Goal: Task Accomplishment & Management: Manage account settings

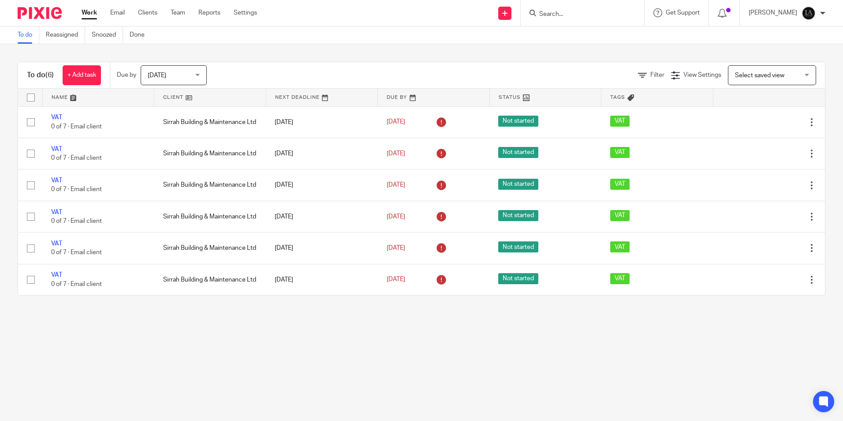
click at [585, 8] on form at bounding box center [586, 12] width 94 height 11
click at [580, 12] on input "Search" at bounding box center [578, 15] width 79 height 8
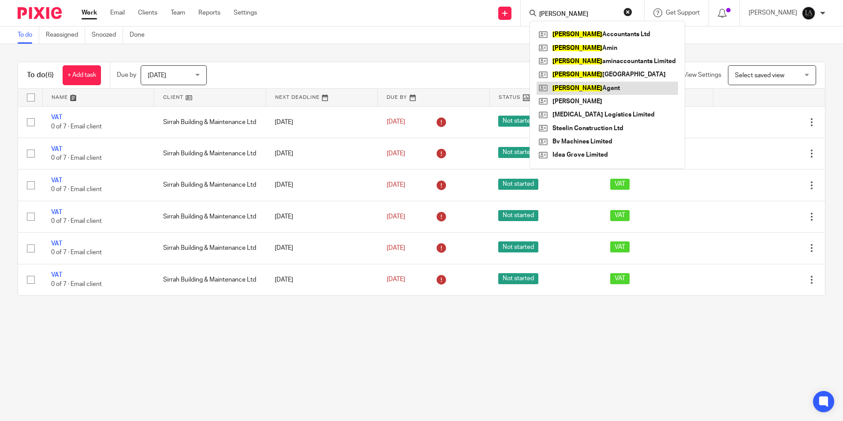
type input "lockhart"
click at [605, 86] on link at bounding box center [608, 88] width 142 height 13
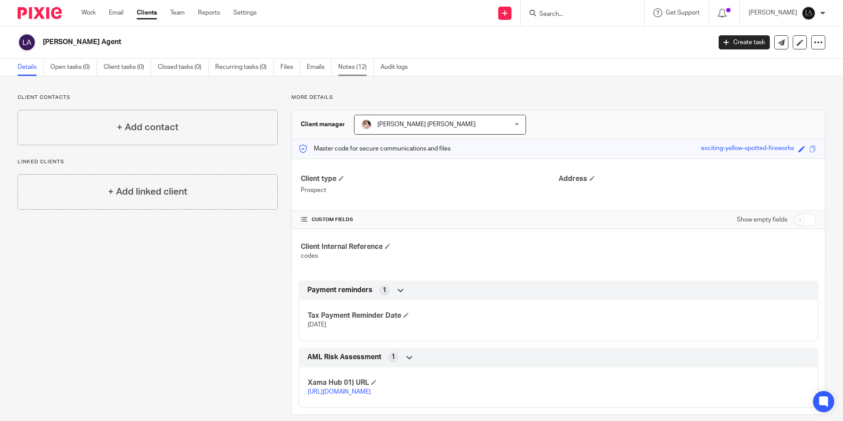
click at [359, 67] on link "Notes (12)" at bounding box center [356, 67] width 36 height 17
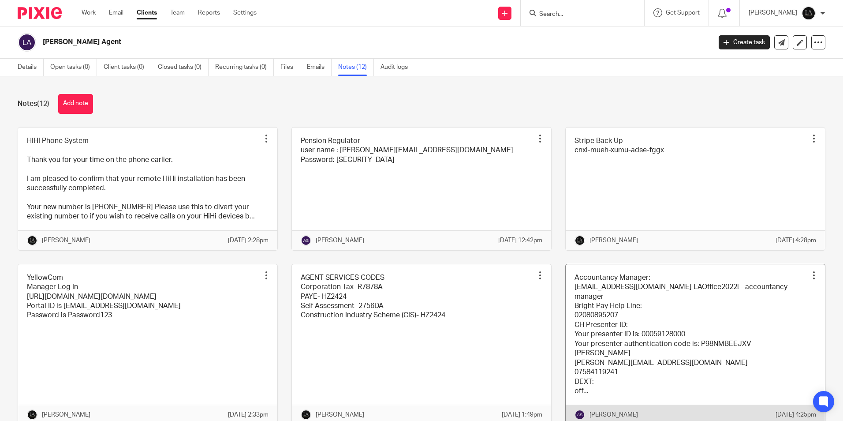
click at [631, 315] on link at bounding box center [695, 344] width 259 height 161
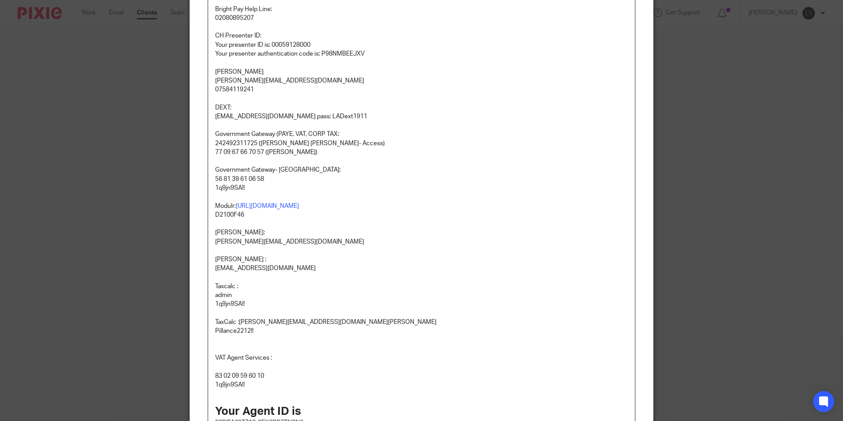
scroll to position [132, 0]
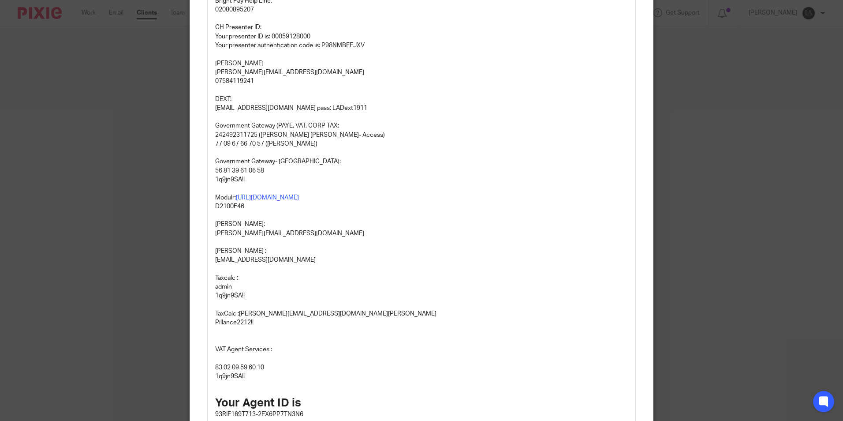
drag, startPoint x: 266, startPoint y: 173, endPoint x: 198, endPoint y: 168, distance: 67.7
click at [198, 168] on div "Content Accountancy Manager: [EMAIL_ADDRESS][DOMAIN_NAME] LAOffice2022! - accou…" at bounding box center [421, 208] width 463 height 554
copy p "56 81 39 61 06 58"
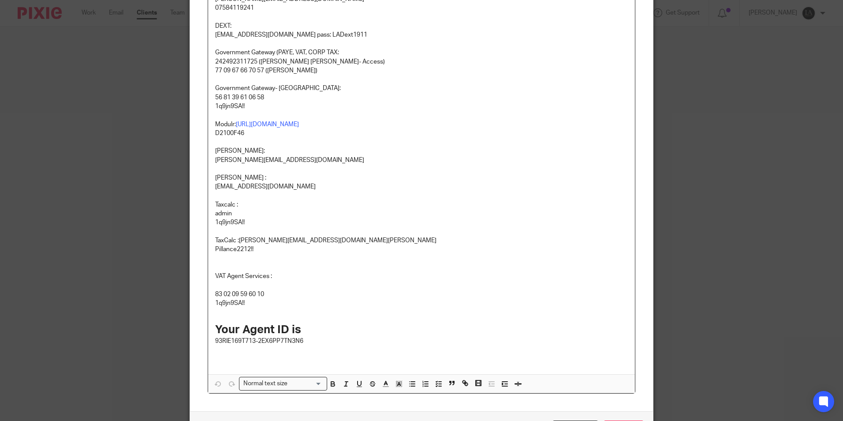
scroll to position [269, 0]
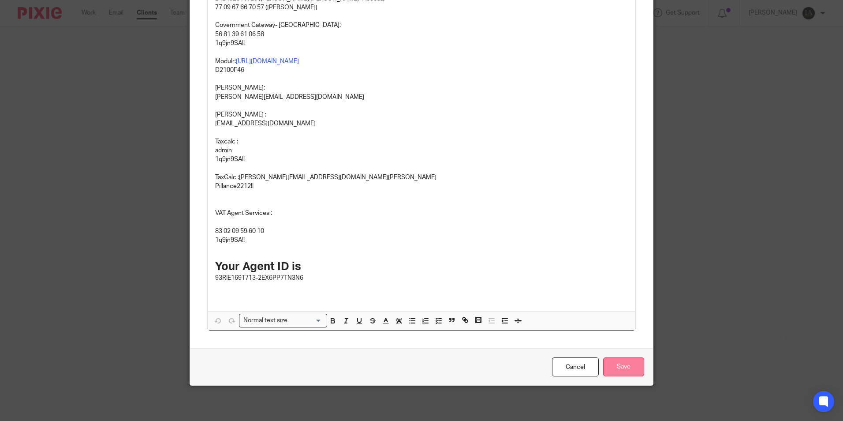
click at [639, 367] on input "Save" at bounding box center [623, 366] width 41 height 19
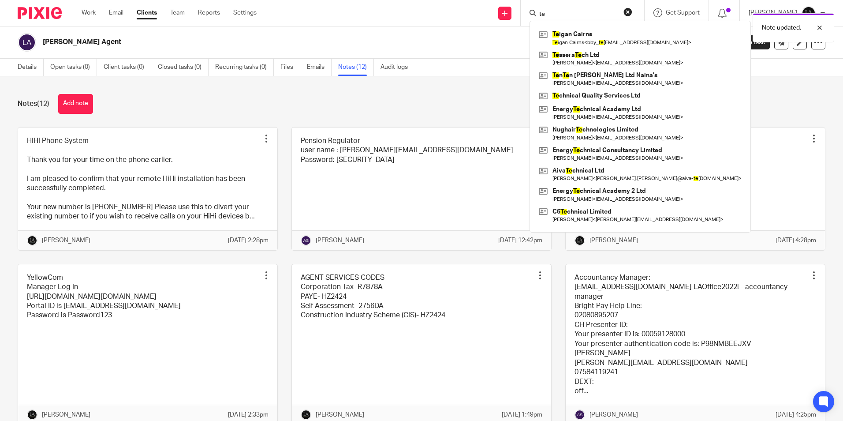
type input "te"
click at [574, 35] on div "Note updated." at bounding box center [628, 26] width 413 height 34
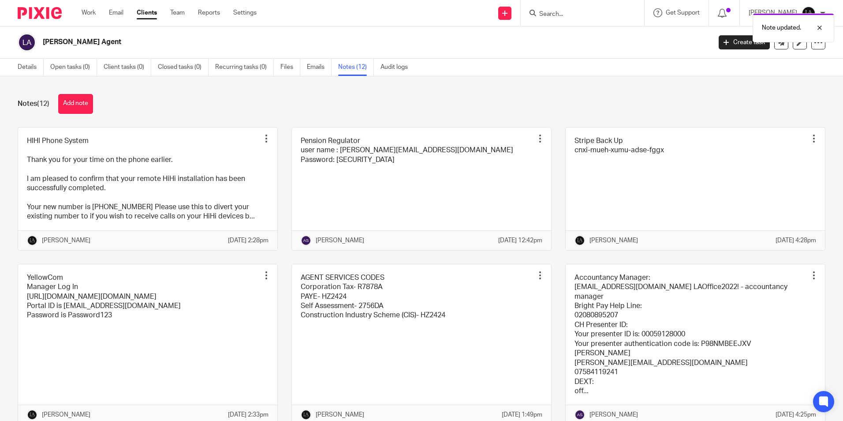
click at [567, 11] on div "Note updated." at bounding box center [628, 26] width 413 height 34
click at [568, 13] on div "Note updated." at bounding box center [628, 26] width 413 height 34
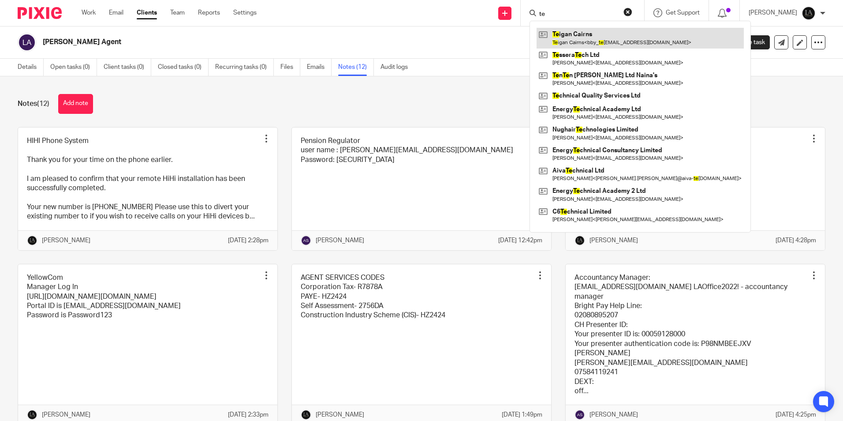
type input "te"
click at [604, 41] on link at bounding box center [640, 38] width 207 height 20
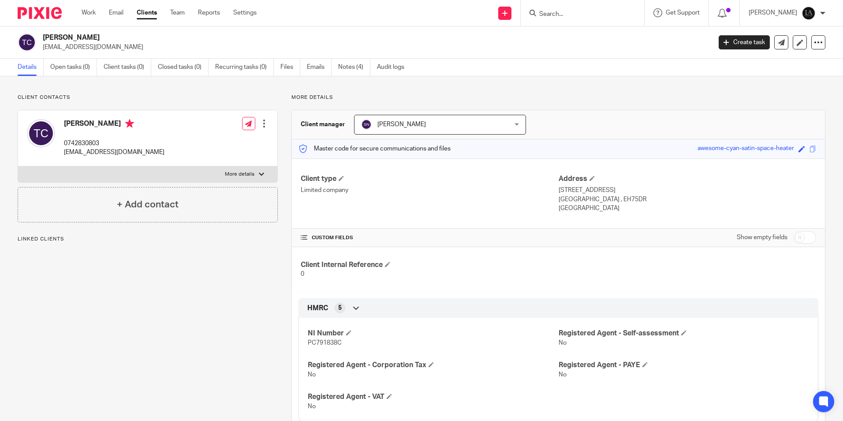
click at [62, 39] on h2 "Teigan Cairns" at bounding box center [308, 37] width 530 height 9
click at [62, 39] on h2 "[PERSON_NAME]" at bounding box center [308, 37] width 530 height 9
copy h2 "Teigan"
click at [93, 122] on h4 "[PERSON_NAME]" at bounding box center [114, 124] width 101 height 11
click at [93, 122] on h4 "Teigan Cairns" at bounding box center [114, 124] width 101 height 11
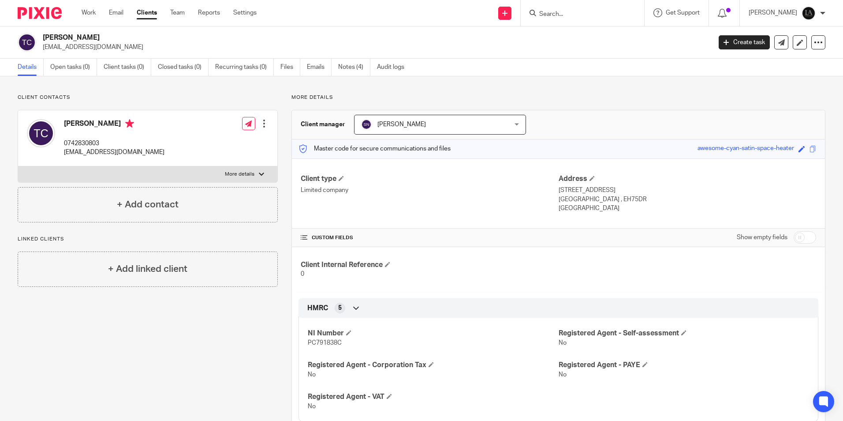
copy h4 "Cairns"
click at [130, 165] on div "Teigan Cairns 0742830803 bby_teigs@hotmail.com Edit contact Create client from …" at bounding box center [147, 138] width 259 height 56
click at [134, 170] on label "More details" at bounding box center [147, 174] width 259 height 16
click at [18, 166] on input "More details" at bounding box center [18, 166] width 0 height 0
checkbox input "true"
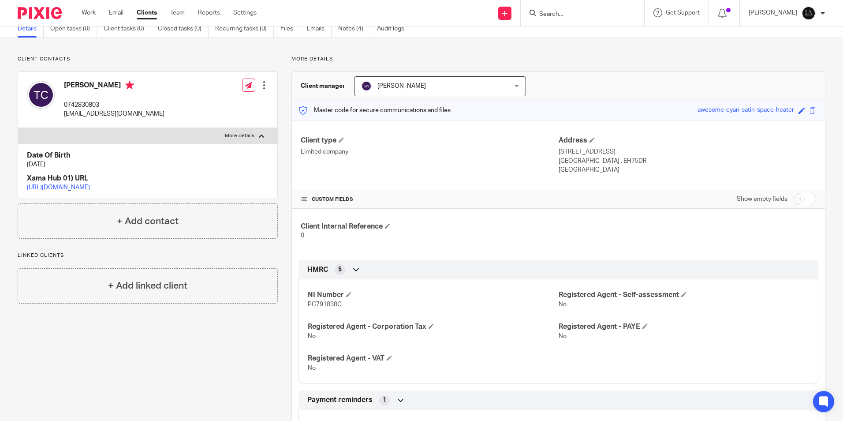
scroll to position [37, 0]
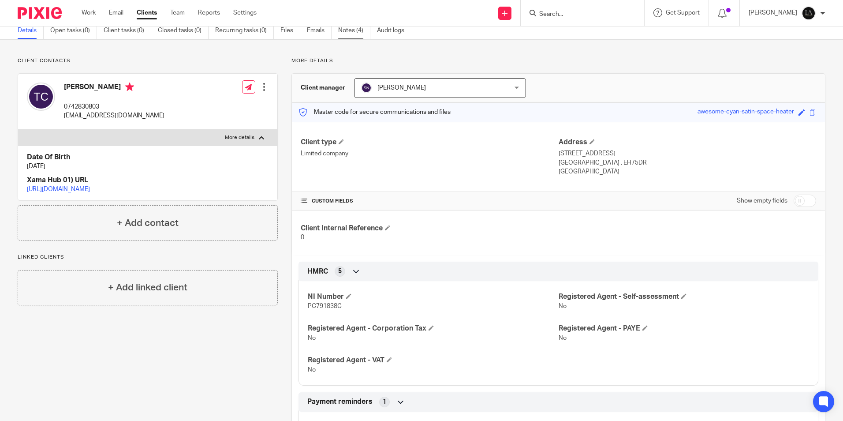
click at [348, 29] on link "Notes (4)" at bounding box center [354, 30] width 32 height 17
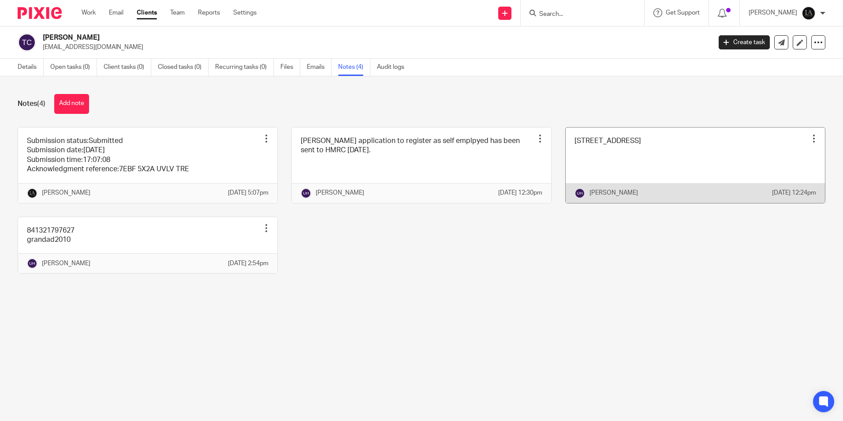
click at [566, 164] on link at bounding box center [695, 164] width 259 height 75
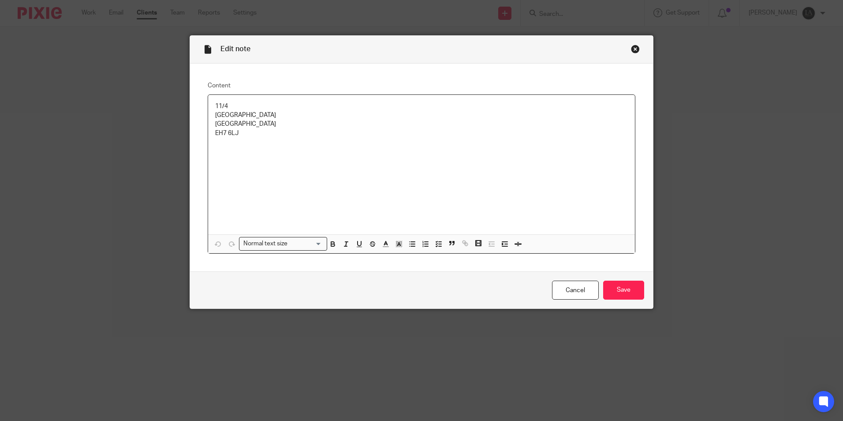
click at [211, 132] on div "11/4 Loganlea Gardens Edinburgh EH7 6LJ" at bounding box center [421, 164] width 427 height 139
drag, startPoint x: 211, startPoint y: 132, endPoint x: 232, endPoint y: 132, distance: 20.7
click at [232, 132] on div "11/4 Loganlea Gardens Edinburgh EH7 6LJ" at bounding box center [421, 164] width 427 height 139
copy p "EH7 6LJ"
click at [627, 281] on input "Save" at bounding box center [623, 290] width 41 height 19
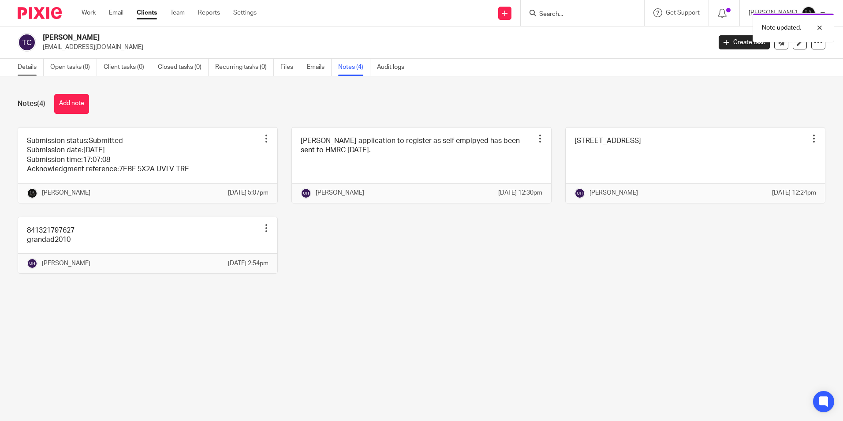
click at [22, 66] on link "Details" at bounding box center [31, 67] width 26 height 17
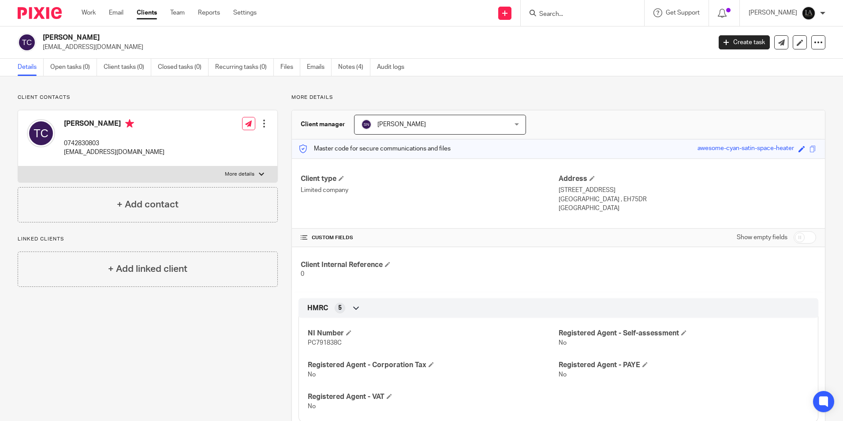
drag, startPoint x: 599, startPoint y: 213, endPoint x: 549, endPoint y: 187, distance: 56.8
click at [549, 187] on div "Client type Limited company Address 11 East Norton Place Edinburgh , EH75DR Uni…" at bounding box center [558, 193] width 533 height 71
drag, startPoint x: 549, startPoint y: 187, endPoint x: 648, endPoint y: 221, distance: 104.3
click at [648, 221] on div "Client type Limited company Address 11 East Norton Place Edinburgh , EH75DR Uni…" at bounding box center [558, 193] width 533 height 71
click at [559, 14] on input "Search" at bounding box center [578, 15] width 79 height 8
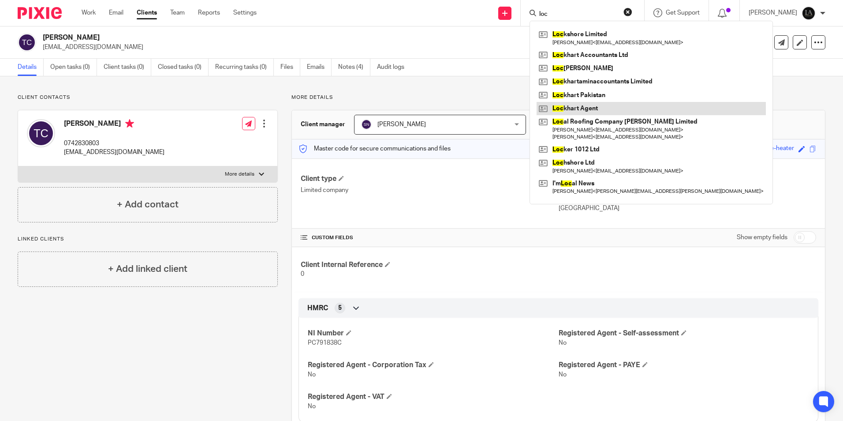
type input "loc"
click at [621, 114] on link at bounding box center [651, 108] width 229 height 13
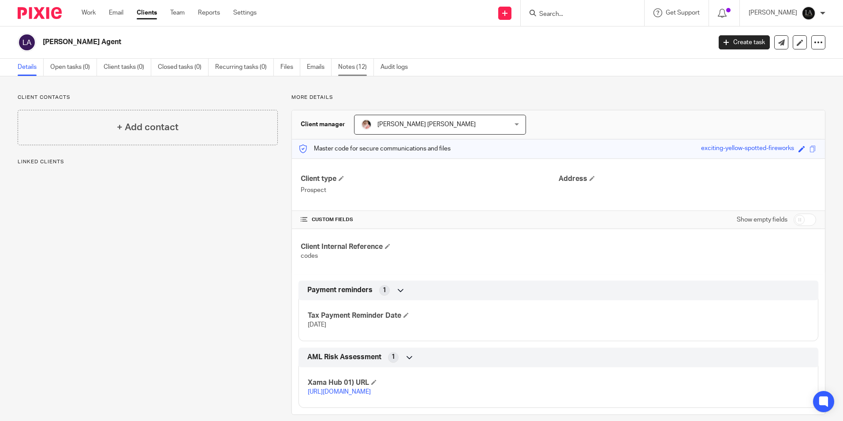
click at [362, 64] on link "Notes (12)" at bounding box center [356, 67] width 36 height 17
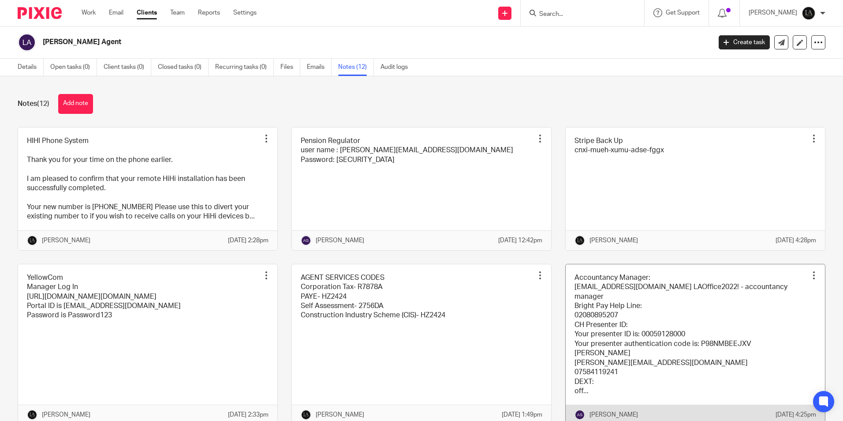
click at [599, 324] on link at bounding box center [695, 344] width 259 height 161
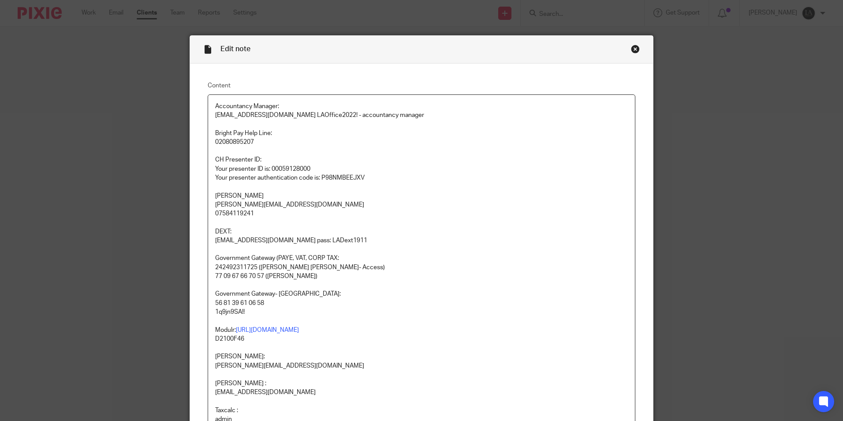
click at [236, 302] on p "56 81 39 61 06 58" at bounding box center [421, 303] width 413 height 9
copy p "56 81 39 61 06 58"
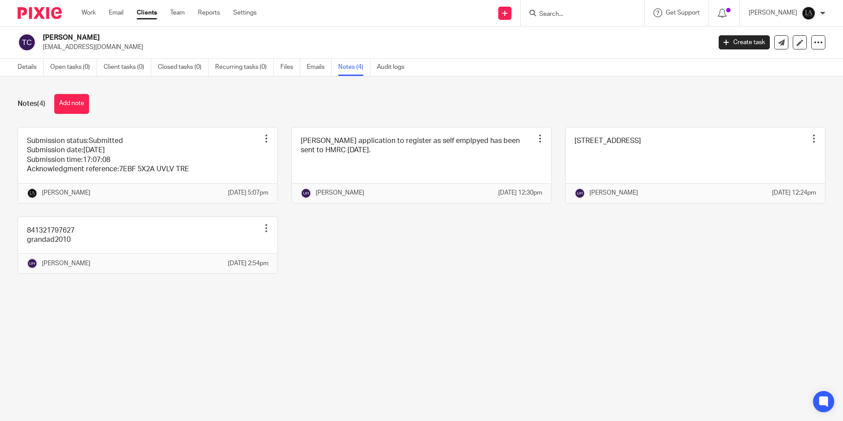
click at [536, 14] on icon at bounding box center [533, 13] width 7 height 7
click at [561, 16] on input "Search" at bounding box center [578, 15] width 79 height 8
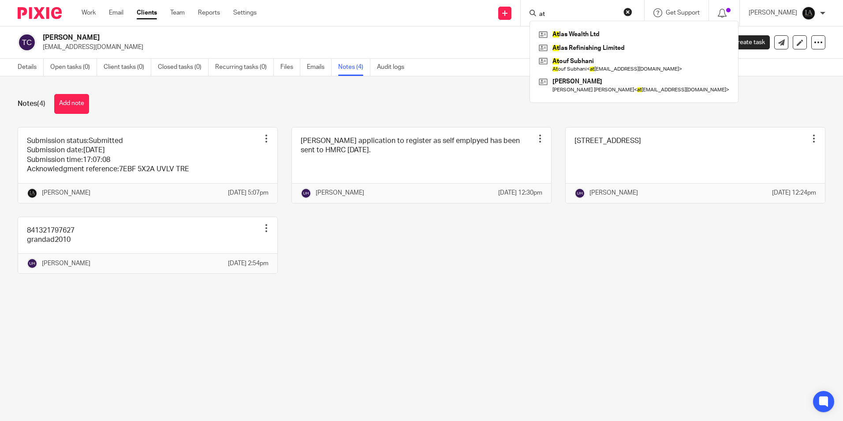
type input "a"
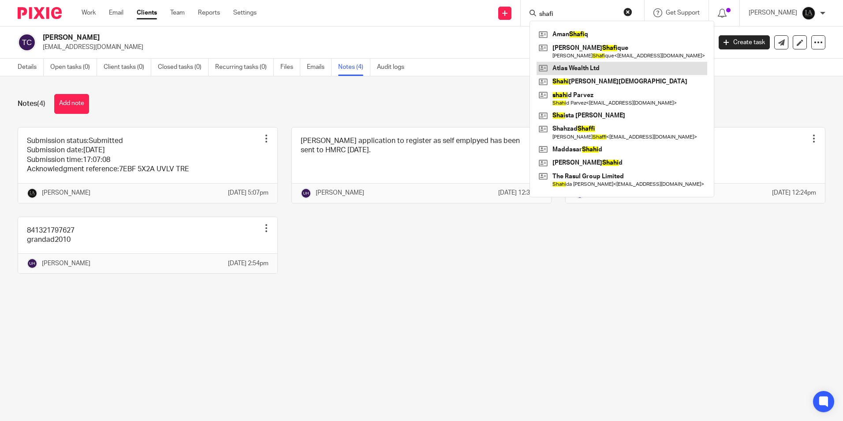
type input "shafi"
click at [587, 68] on link at bounding box center [622, 68] width 171 height 13
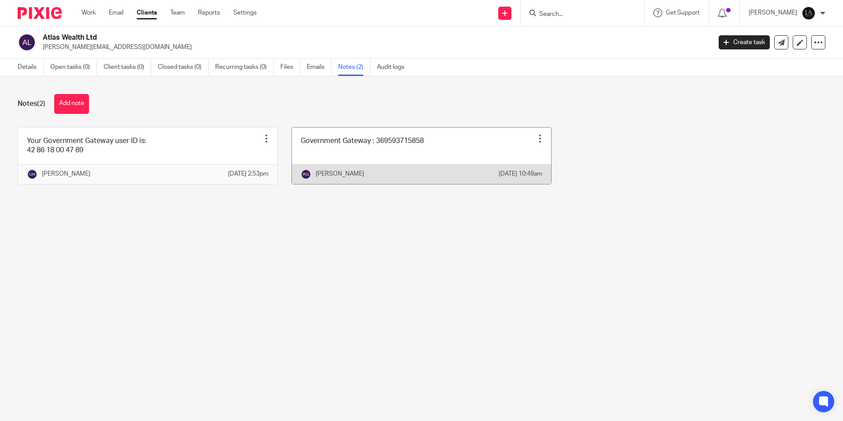
click at [384, 149] on link at bounding box center [421, 155] width 259 height 56
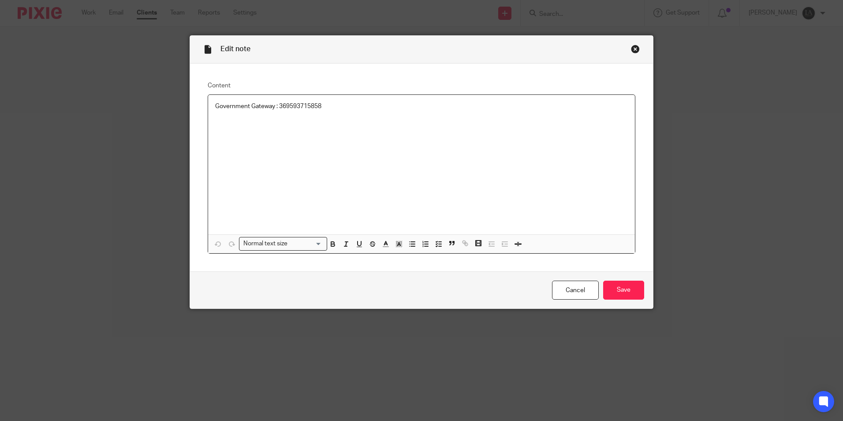
click at [313, 109] on p "Government Gateway : 369593715858" at bounding box center [421, 106] width 413 height 9
copy p "369593715858"
click at [611, 297] on input "Save" at bounding box center [623, 290] width 41 height 19
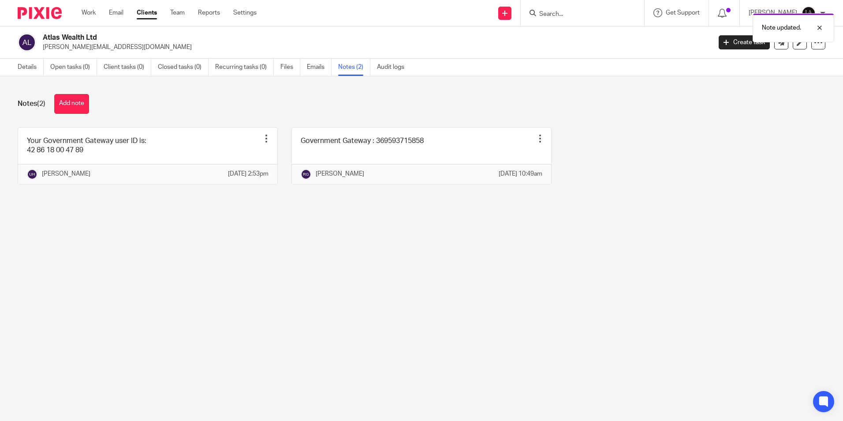
type input "p"
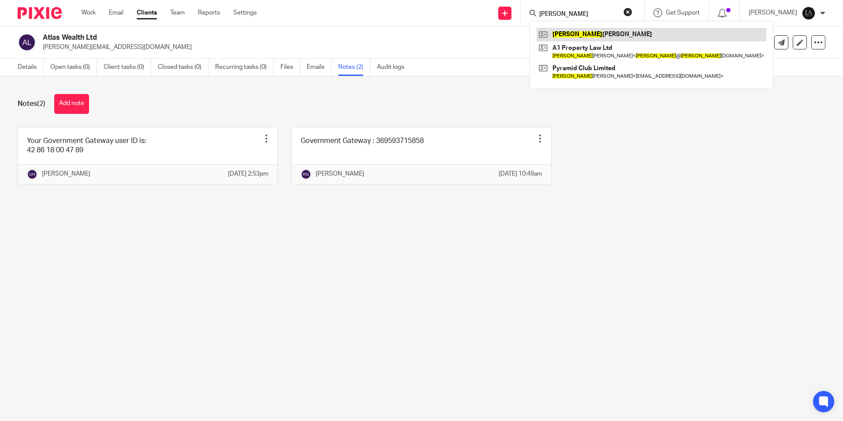
type input "[PERSON_NAME]"
click at [582, 32] on link at bounding box center [652, 34] width 230 height 13
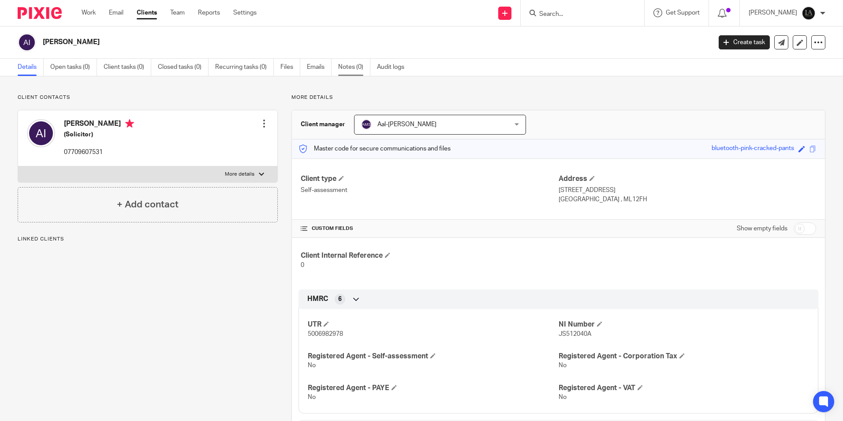
click at [345, 65] on link "Notes (0)" at bounding box center [354, 67] width 32 height 17
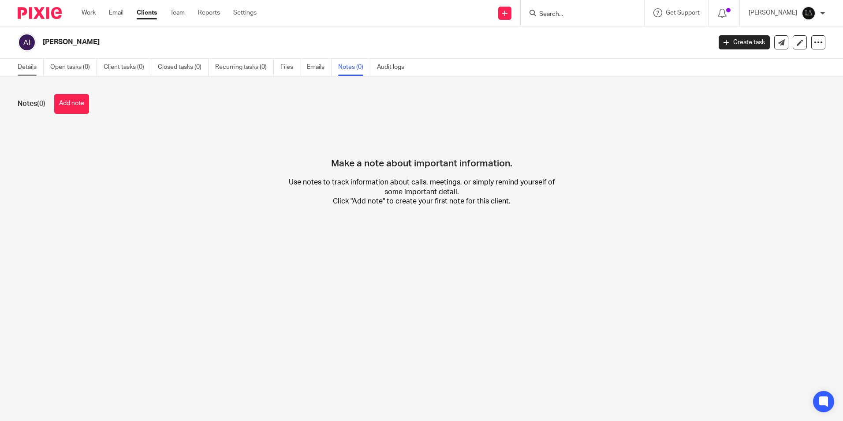
click at [37, 67] on link "Details" at bounding box center [31, 67] width 26 height 17
